Goal: Register for event/course

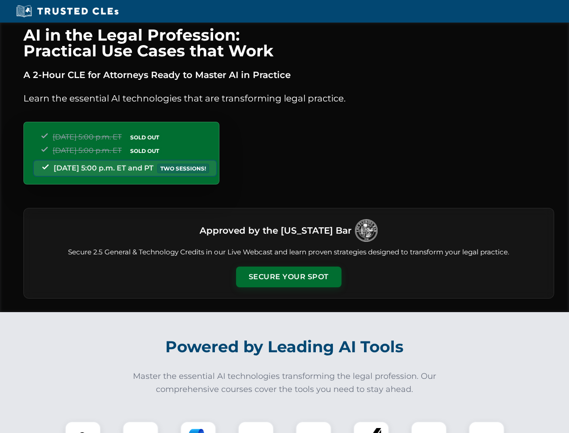
click at [288, 277] on button "Secure Your Spot" at bounding box center [288, 276] width 105 height 21
click at [83, 427] on img at bounding box center [83, 439] width 26 height 26
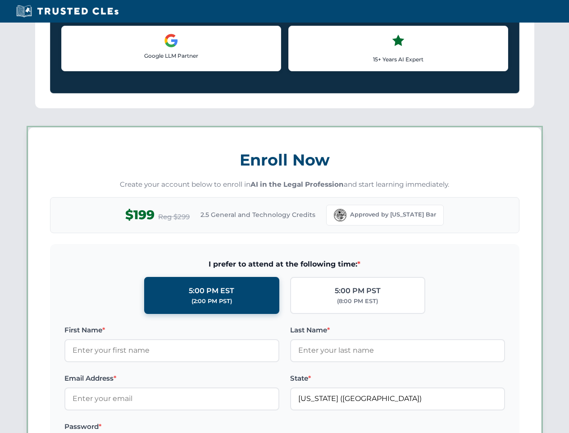
click at [198, 427] on label "Password *" at bounding box center [171, 426] width 215 height 11
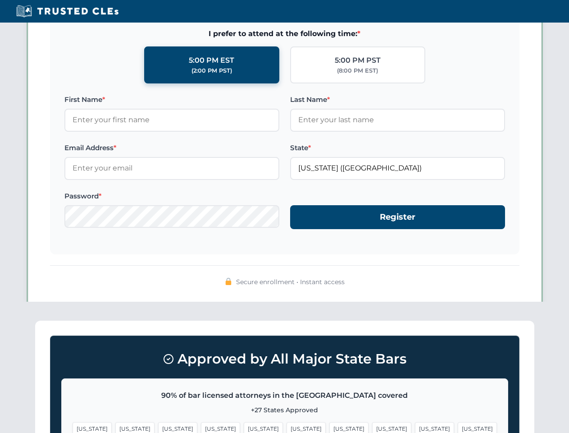
click at [415, 427] on span "[US_STATE]" at bounding box center [434, 428] width 39 height 13
